Goal: Check status: Check status

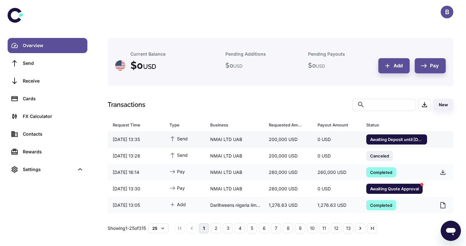
click at [395, 136] on span "Awaiting Deposit until 30/09/2025 16:48" at bounding box center [397, 139] width 61 height 6
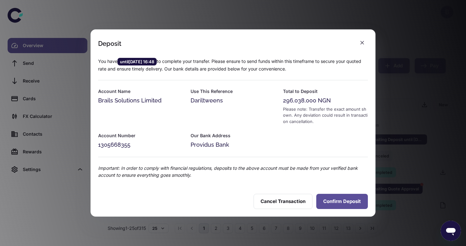
click at [335, 204] on button "Confirm Deposit" at bounding box center [343, 201] width 52 height 15
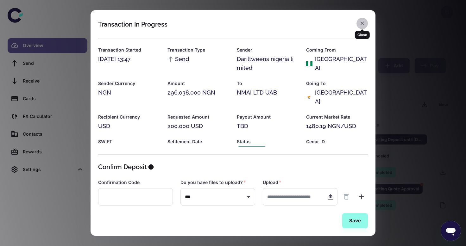
click at [361, 23] on icon "button" at bounding box center [362, 23] width 6 height 6
